Goal: Information Seeking & Learning: Learn about a topic

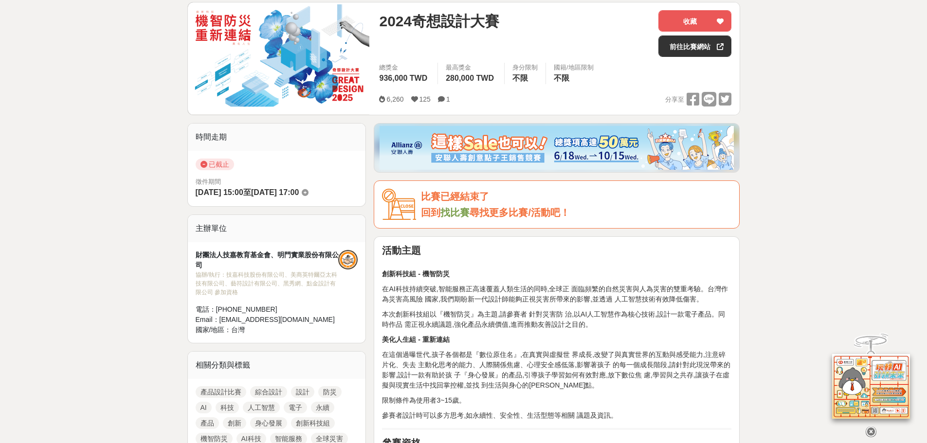
scroll to position [292, 0]
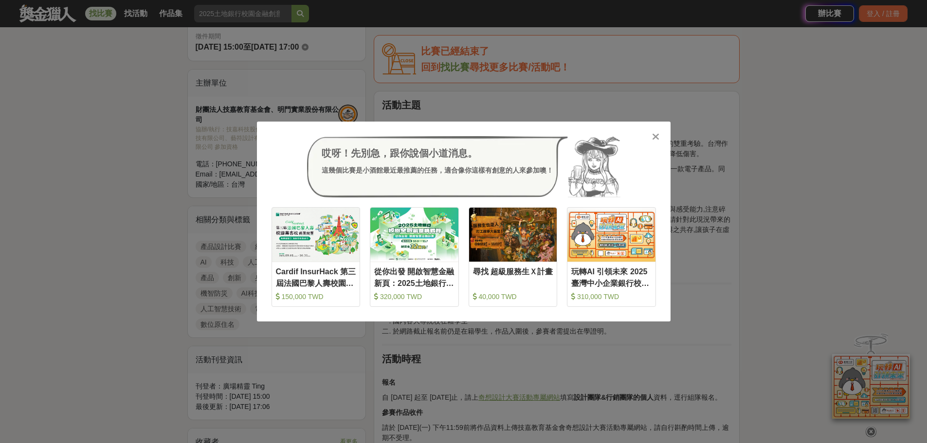
click at [655, 135] on icon at bounding box center [655, 137] width 7 height 10
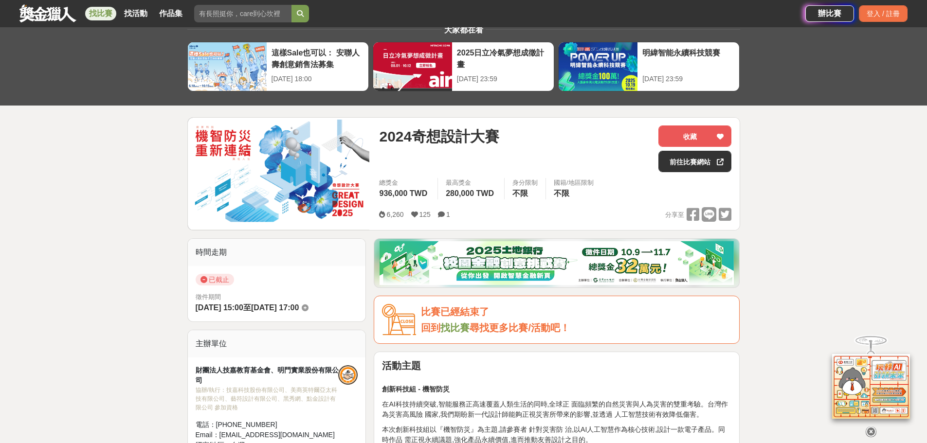
scroll to position [49, 0]
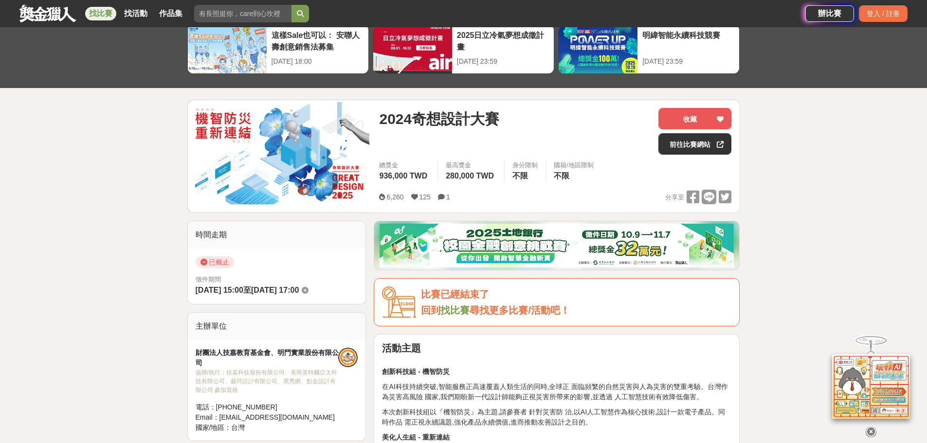
click at [452, 316] on link "找比賽" at bounding box center [454, 310] width 29 height 11
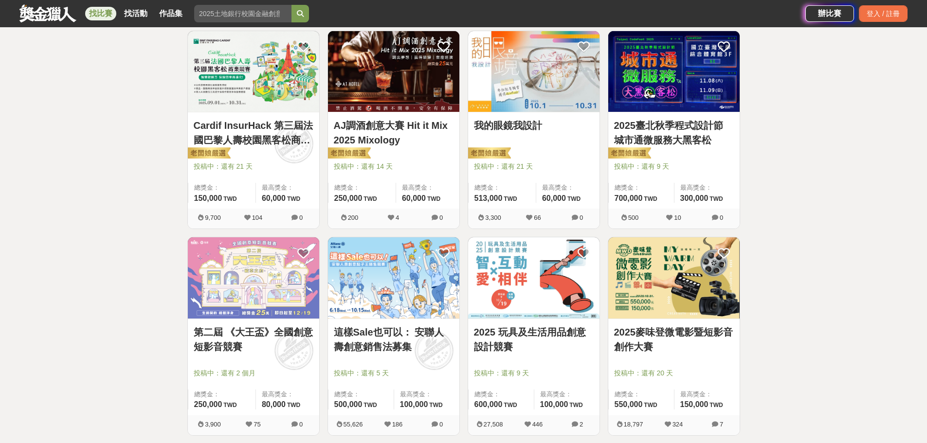
scroll to position [292, 0]
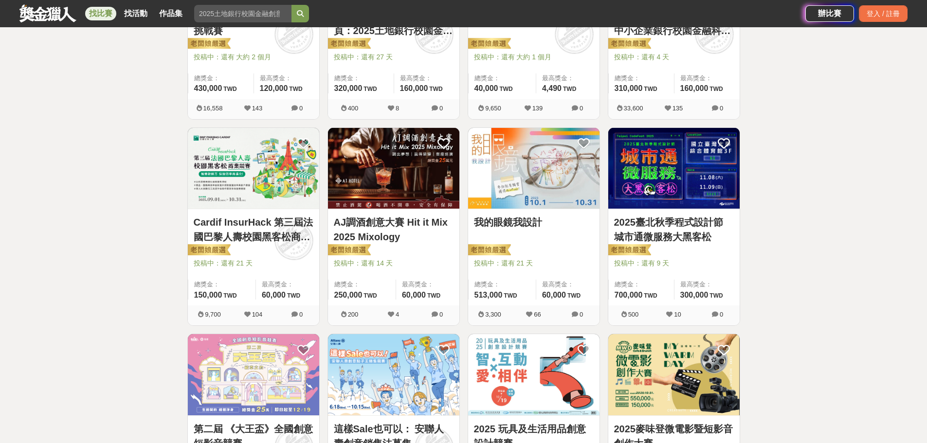
click at [713, 188] on img at bounding box center [673, 168] width 131 height 81
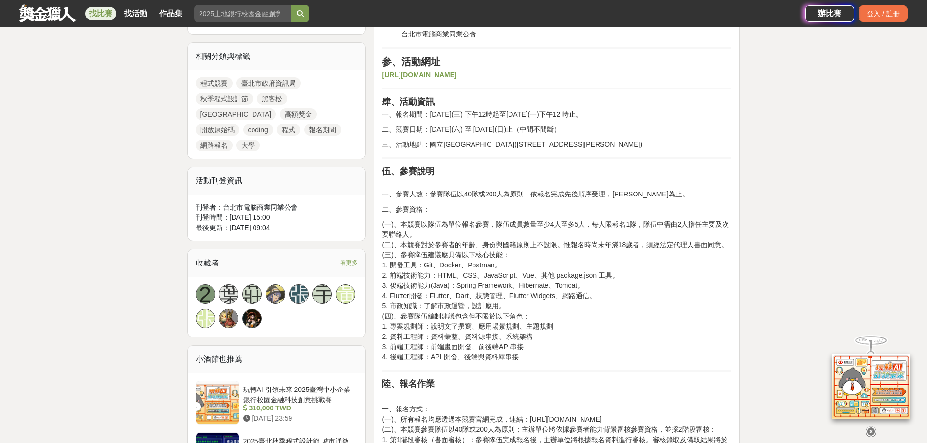
scroll to position [535, 0]
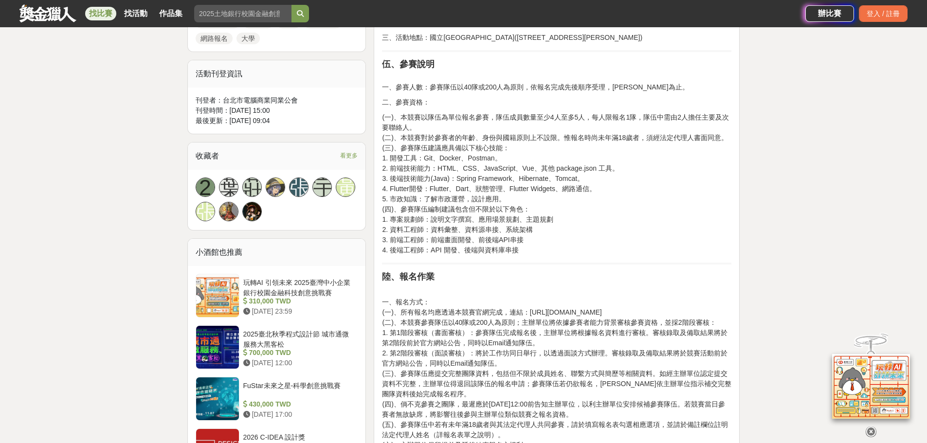
drag, startPoint x: 717, startPoint y: 205, endPoint x: 726, endPoint y: 205, distance: 8.8
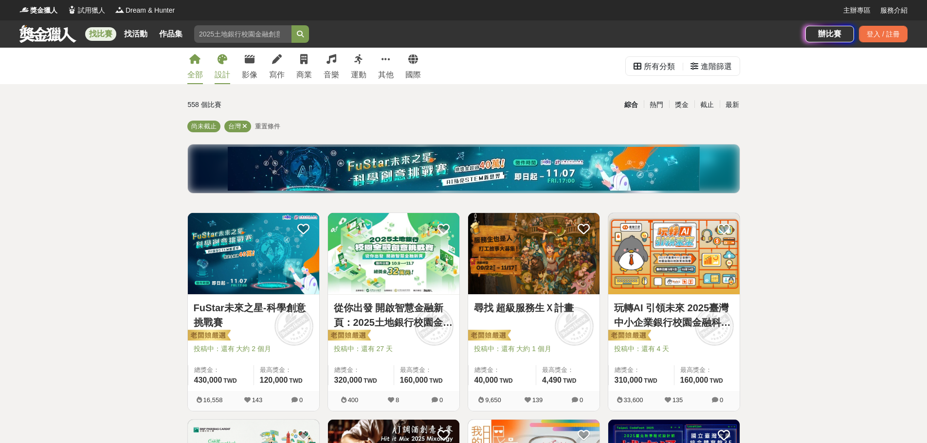
click at [224, 62] on icon at bounding box center [222, 59] width 10 height 10
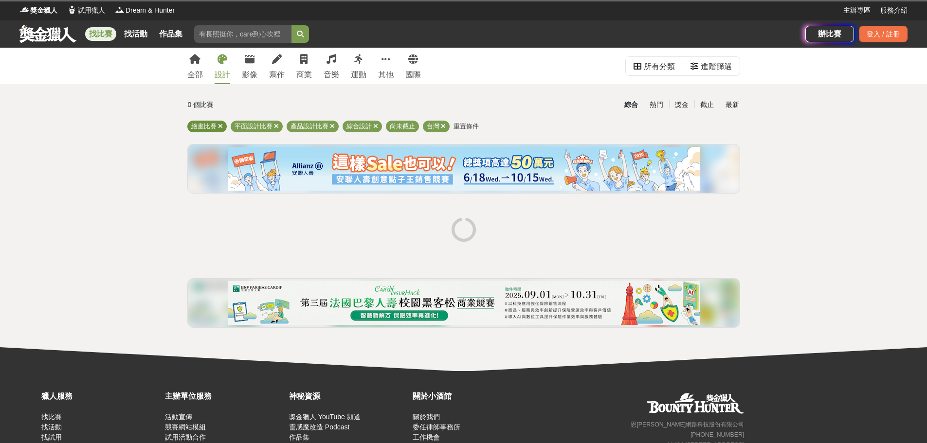
click at [222, 124] on icon at bounding box center [220, 126] width 5 height 6
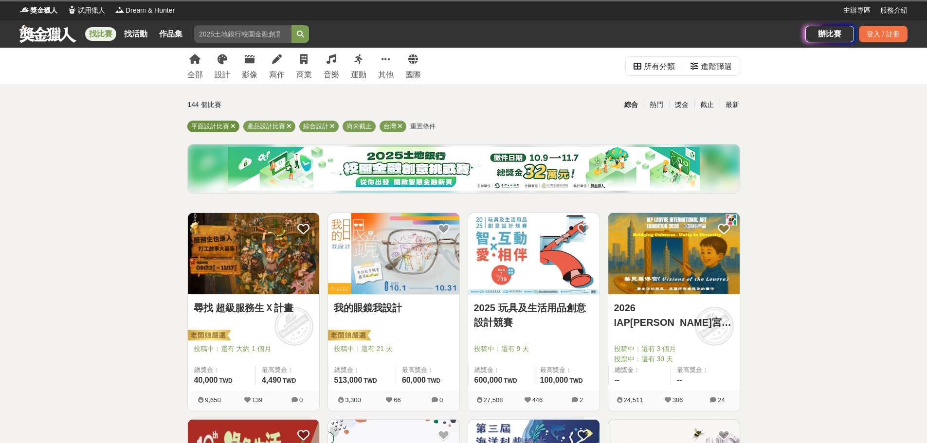
click at [234, 126] on icon at bounding box center [233, 126] width 5 height 6
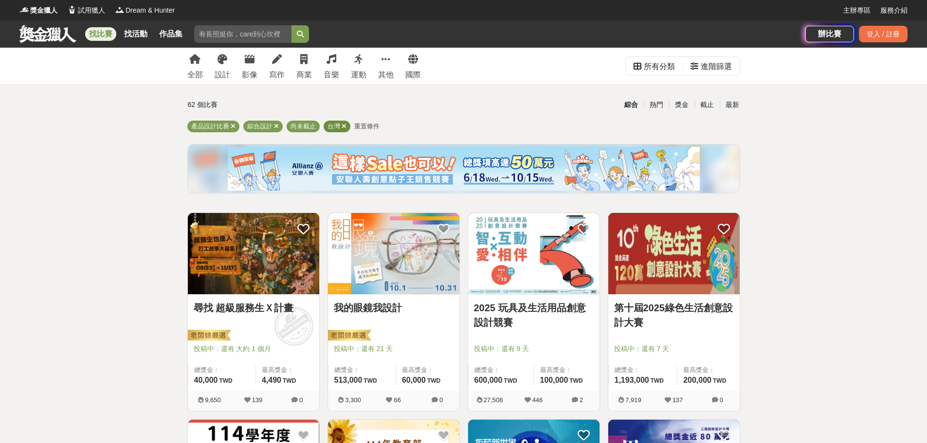
click at [344, 127] on icon at bounding box center [343, 126] width 5 height 6
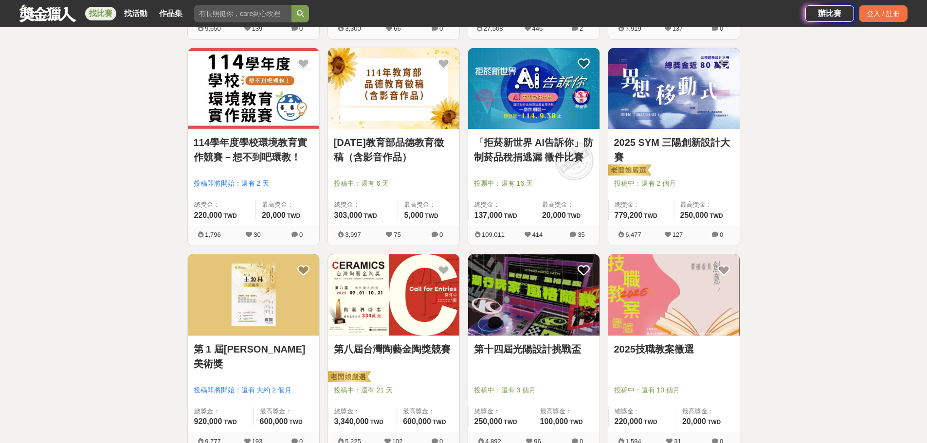
scroll to position [389, 0]
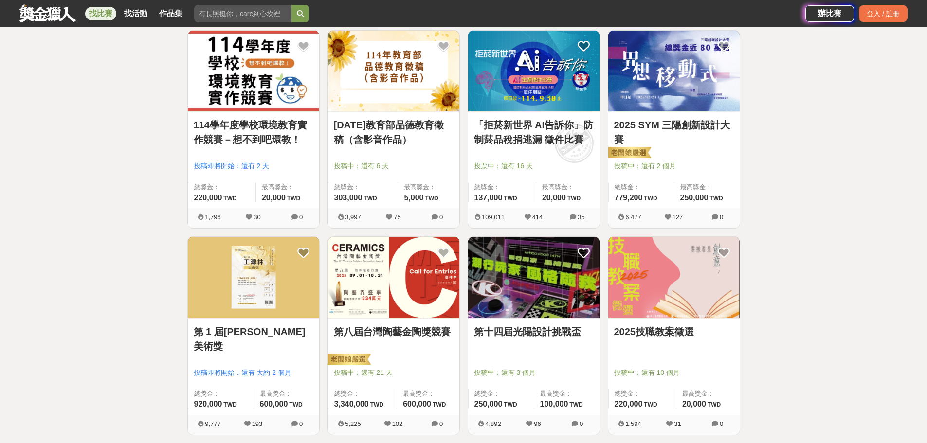
click at [660, 312] on img at bounding box center [673, 277] width 131 height 81
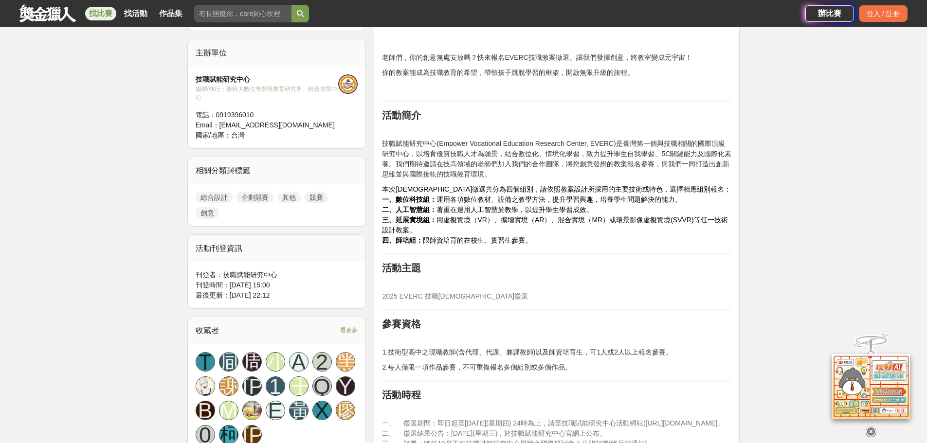
scroll to position [438, 0]
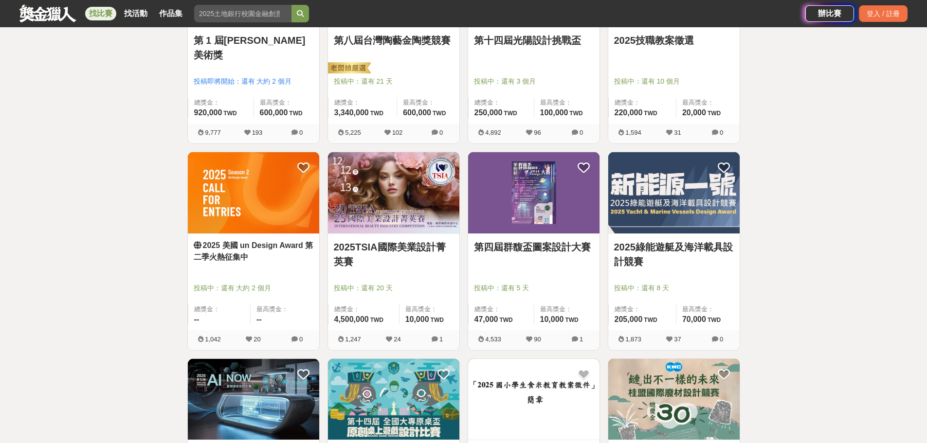
scroll to position [681, 0]
click at [296, 204] on img at bounding box center [253, 192] width 131 height 81
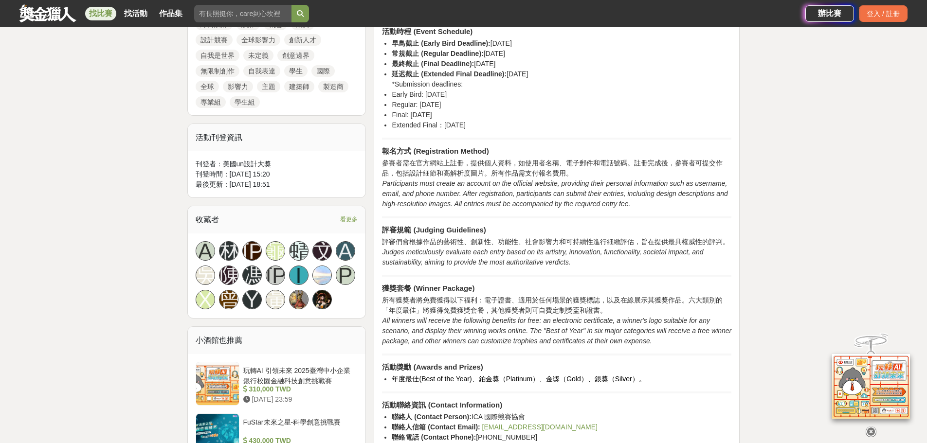
scroll to position [681, 0]
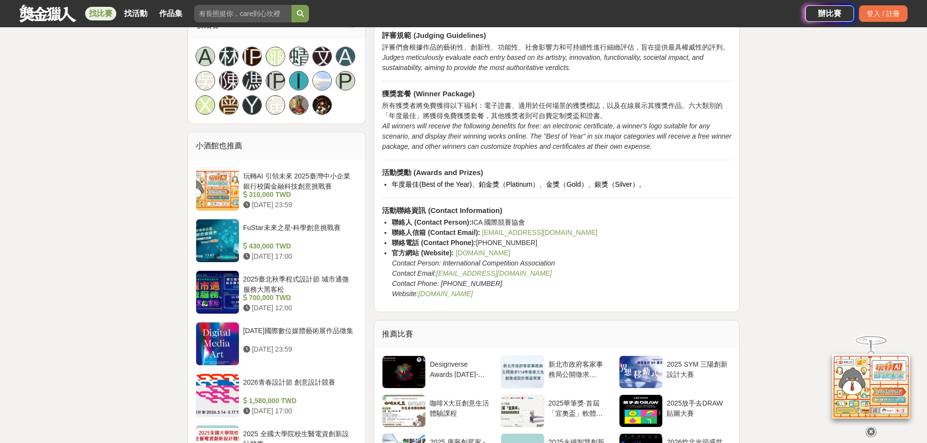
click at [510, 253] on link "[DOMAIN_NAME]" at bounding box center [483, 253] width 54 height 8
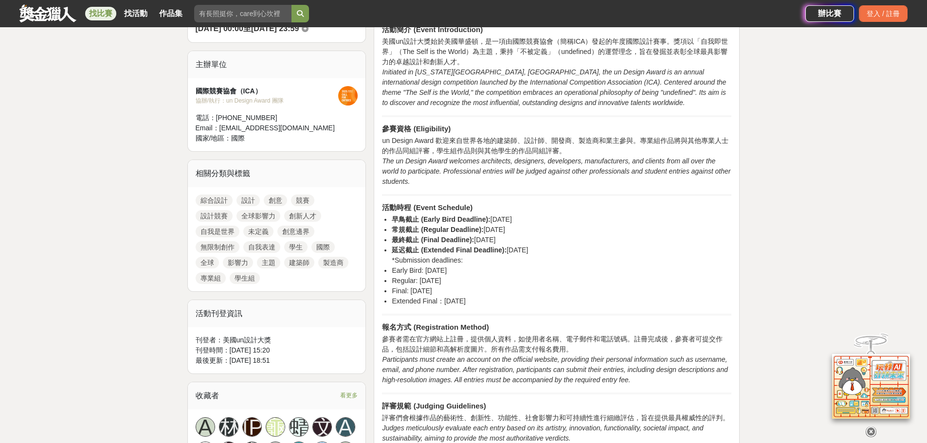
scroll to position [486, 0]
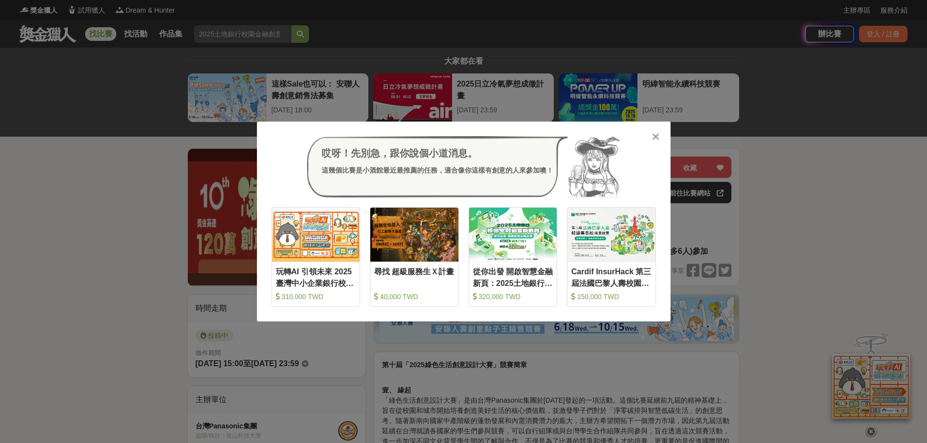
click at [657, 133] on icon at bounding box center [655, 137] width 7 height 10
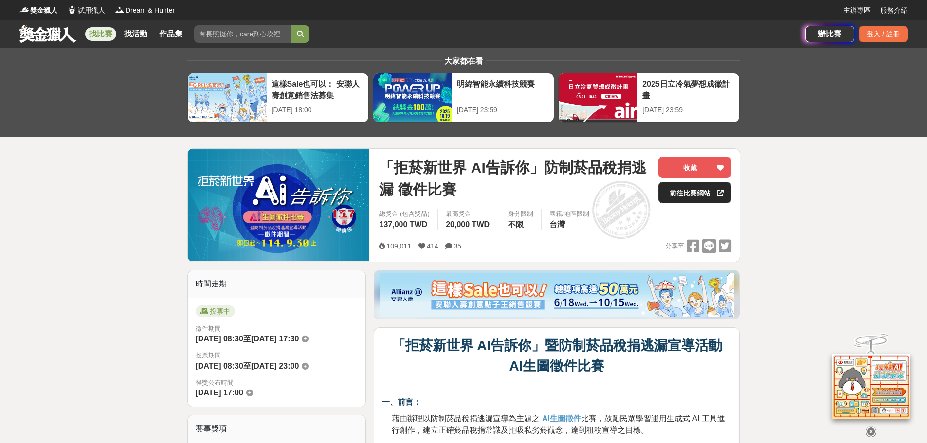
click at [700, 198] on link "前往比賽網站" at bounding box center [694, 192] width 73 height 21
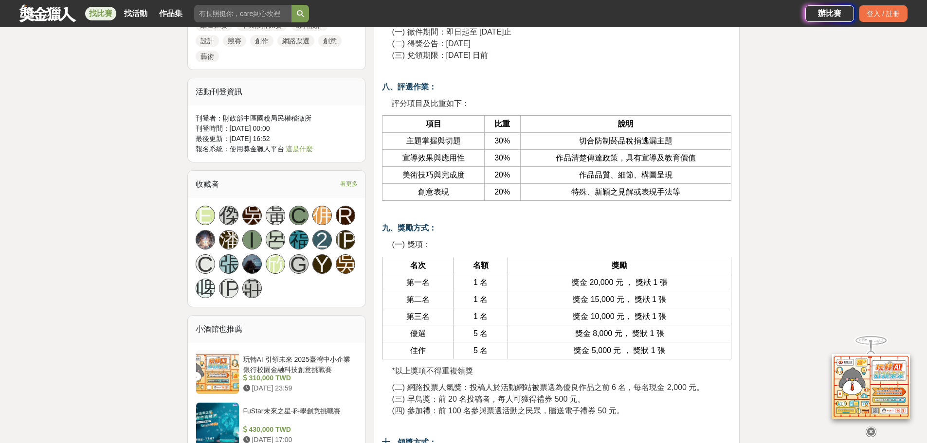
scroll to position [1021, 0]
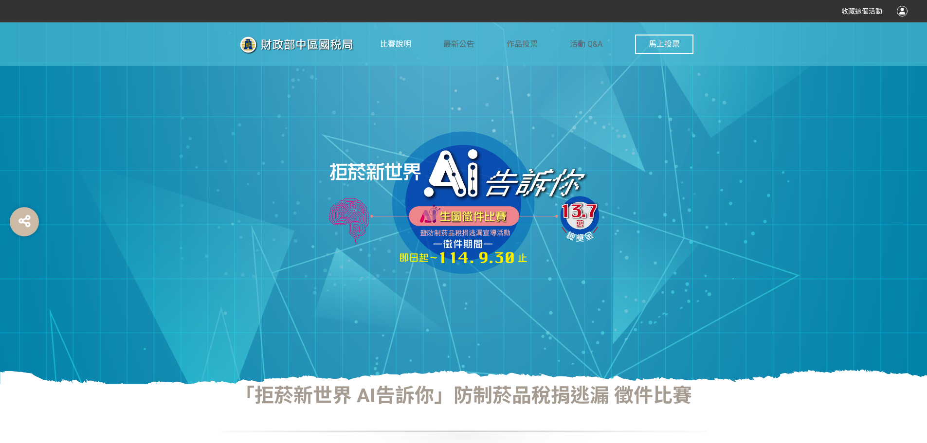
click at [392, 40] on span "比賽說明" at bounding box center [395, 43] width 31 height 9
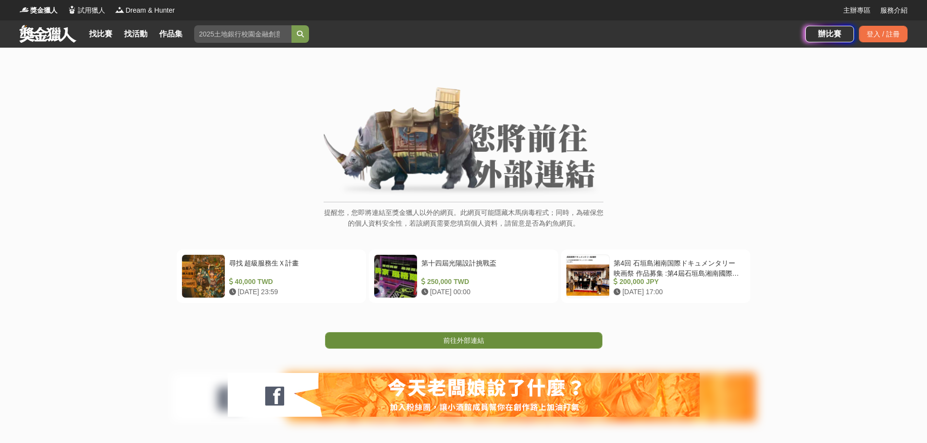
click at [483, 340] on span "前往外部連結" at bounding box center [463, 341] width 41 height 8
